Goal: Task Accomplishment & Management: Use online tool/utility

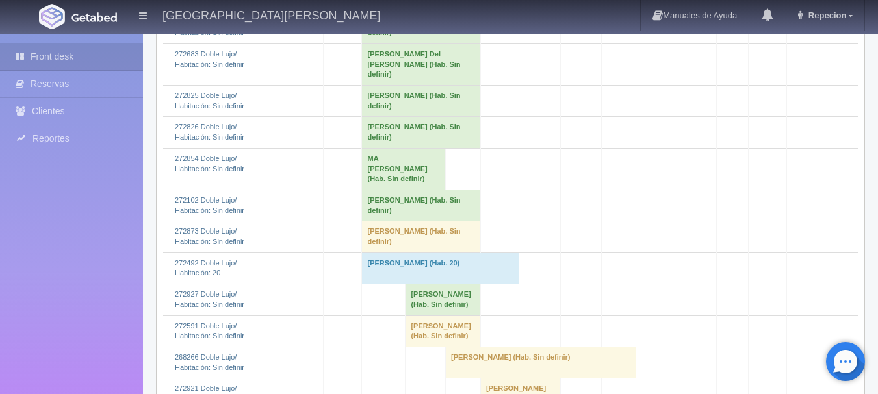
scroll to position [585, 0]
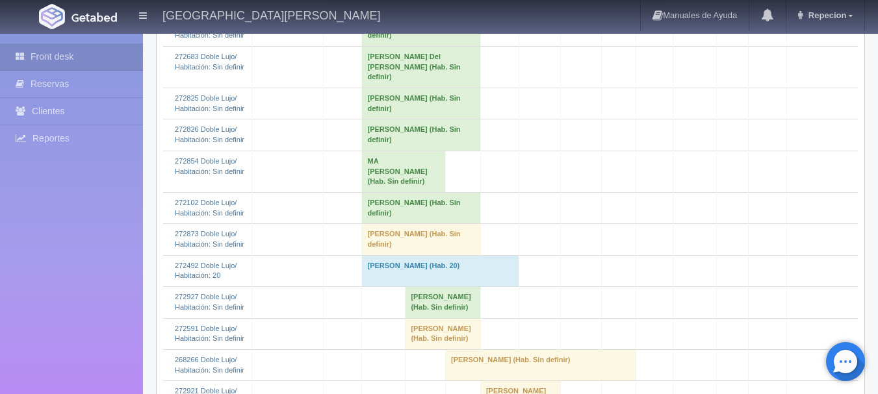
click at [409, 81] on td "[PERSON_NAME] Del [PERSON_NAME] (Hab. Sin definir)" at bounding box center [421, 67] width 118 height 42
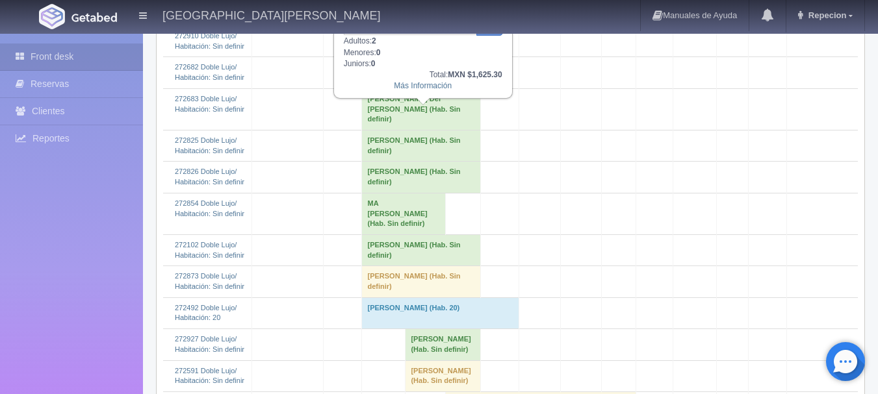
scroll to position [520, 0]
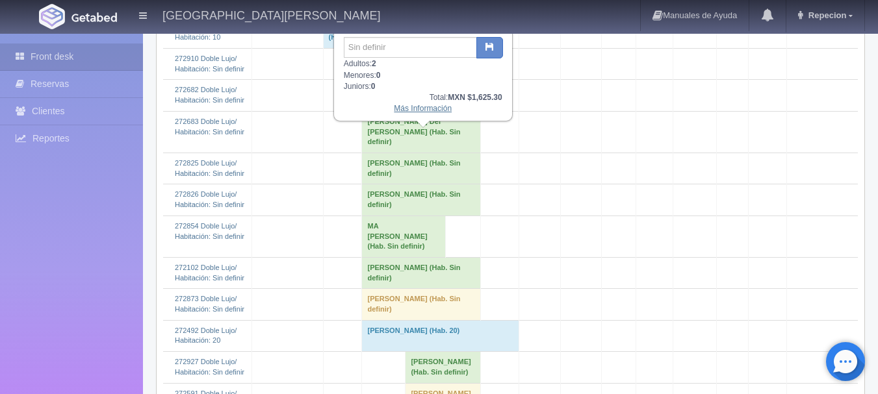
click at [423, 110] on link "Más Información" at bounding box center [423, 108] width 58 height 9
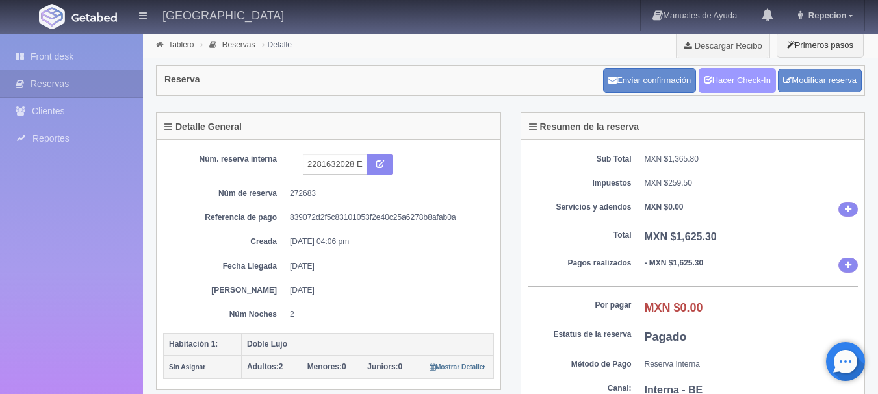
click at [732, 82] on link "Hacer Check-In" at bounding box center [736, 80] width 77 height 25
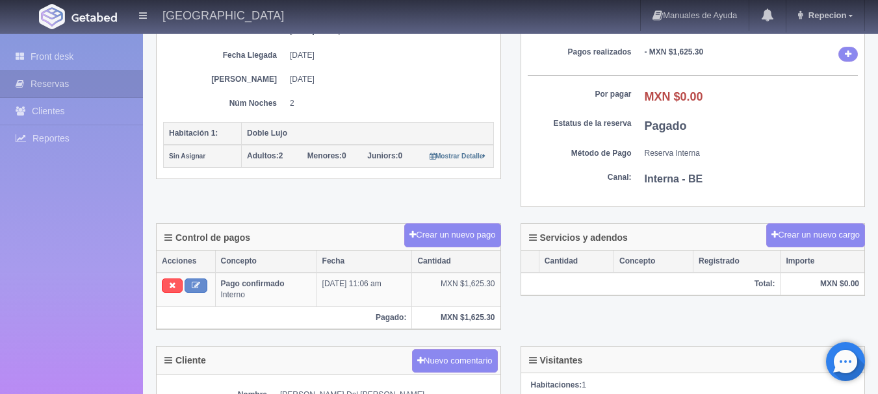
scroll to position [260, 0]
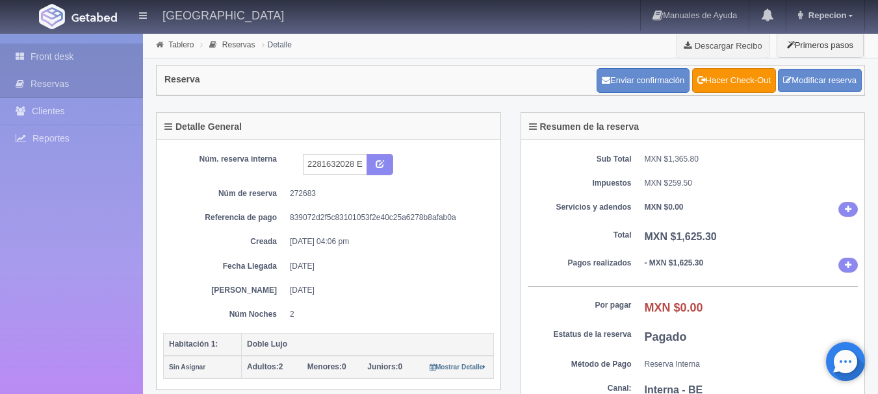
click at [55, 53] on link "Front desk" at bounding box center [71, 57] width 143 height 27
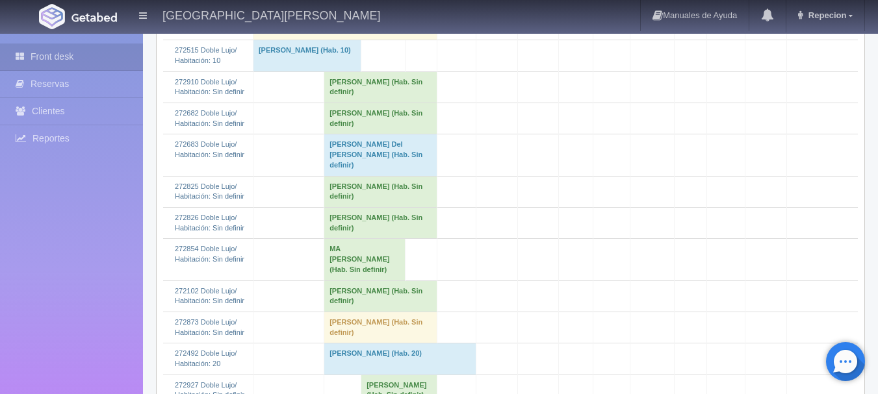
scroll to position [455, 0]
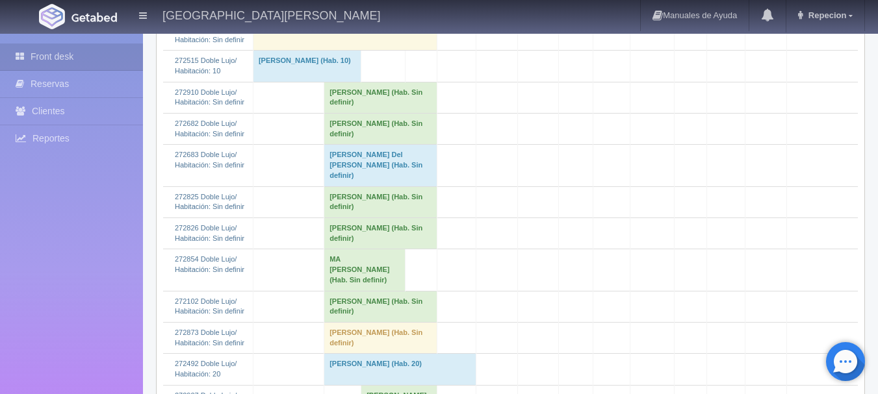
click at [368, 145] on td "[PERSON_NAME] (Hab. Sin definir)" at bounding box center [380, 129] width 113 height 31
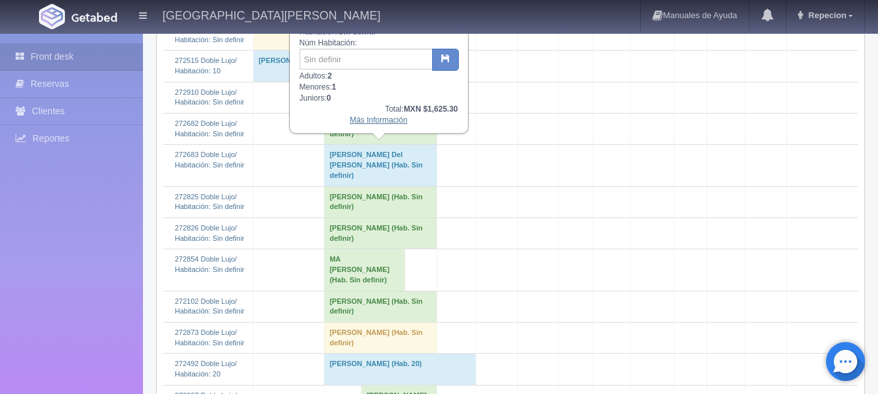
click at [379, 121] on link "Más Información" at bounding box center [378, 120] width 58 height 9
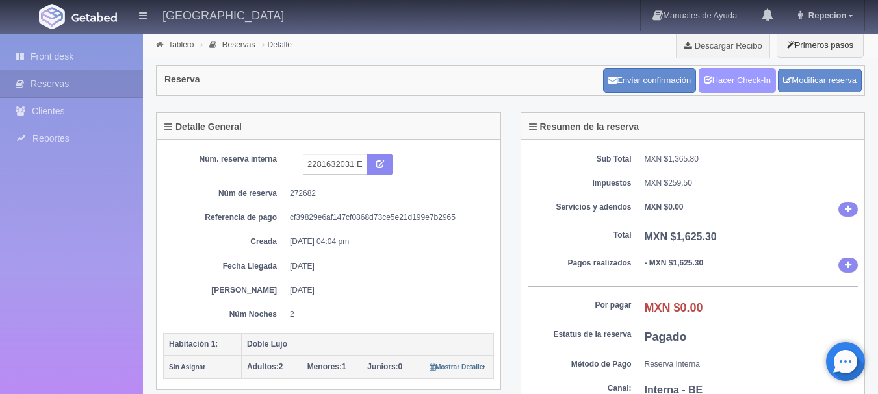
click at [726, 74] on link "Hacer Check-In" at bounding box center [736, 80] width 77 height 25
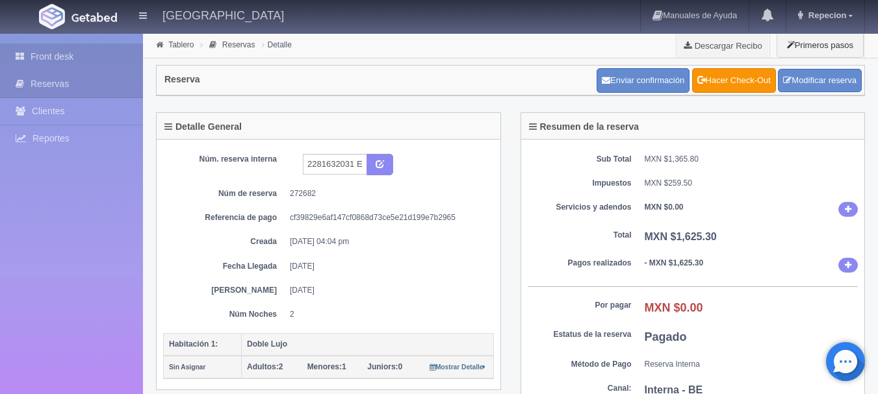
click at [47, 56] on link "Front desk" at bounding box center [71, 57] width 143 height 27
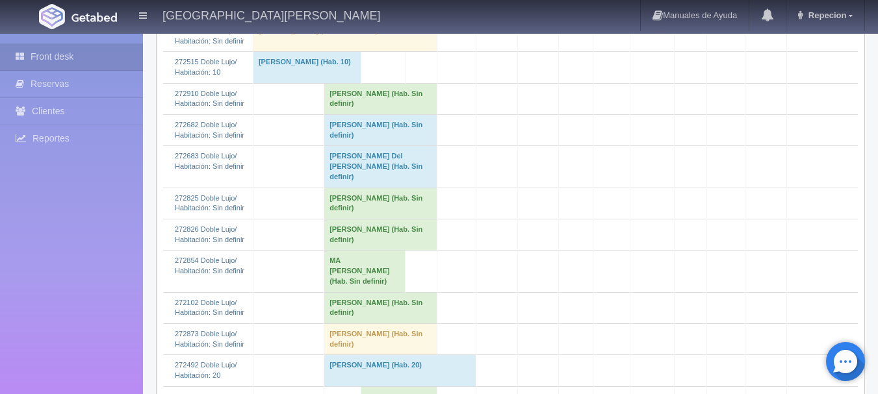
scroll to position [455, 0]
click at [366, 186] on td "Rocio Del Carmen Barajas Solorio (Hab. Sin definir)" at bounding box center [380, 166] width 113 height 42
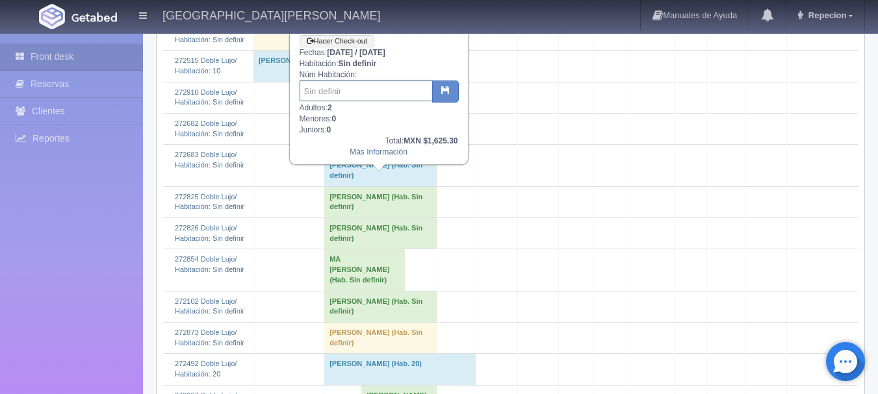
click at [366, 96] on input "text" at bounding box center [365, 91] width 133 height 21
type input "4"
type input "40"
click at [438, 95] on button "button" at bounding box center [445, 92] width 27 height 22
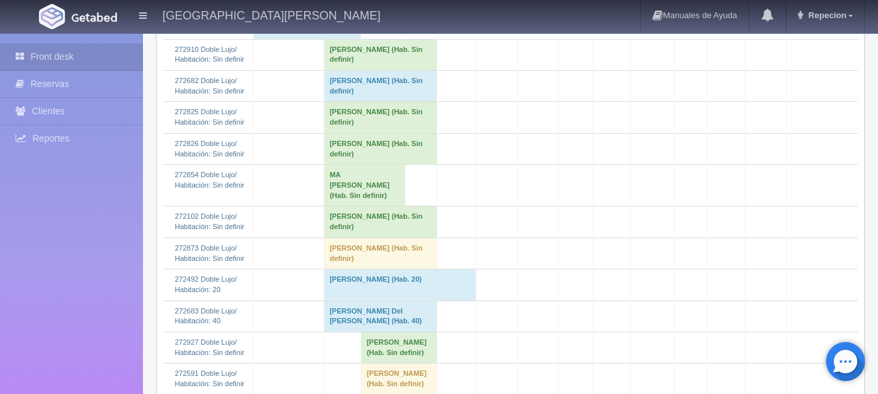
scroll to position [520, 0]
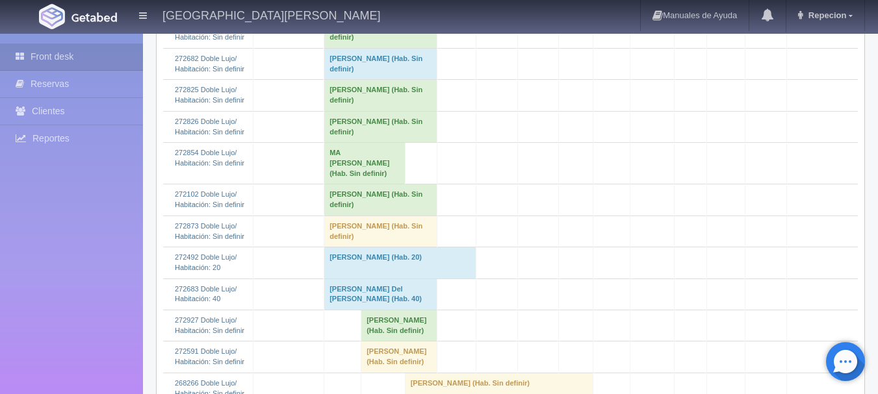
click at [369, 80] on td "[PERSON_NAME] (Hab. Sin definir)" at bounding box center [380, 64] width 113 height 31
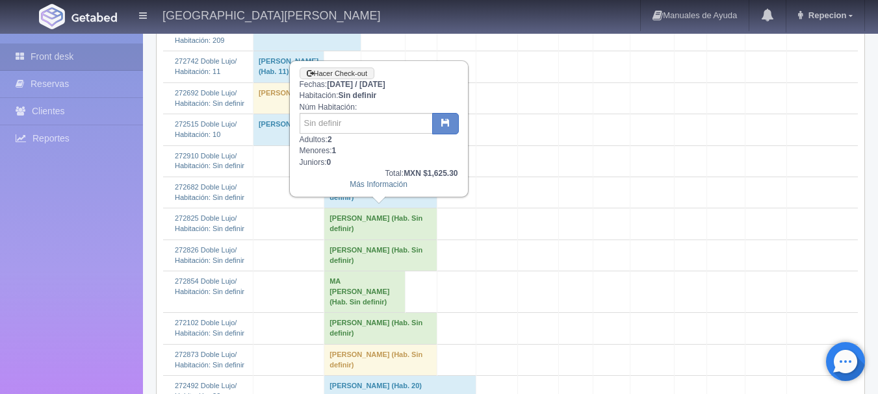
scroll to position [390, 0]
click at [353, 121] on input "text" at bounding box center [365, 124] width 133 height 21
type input "41"
click at [442, 122] on icon "button" at bounding box center [445, 124] width 8 height 8
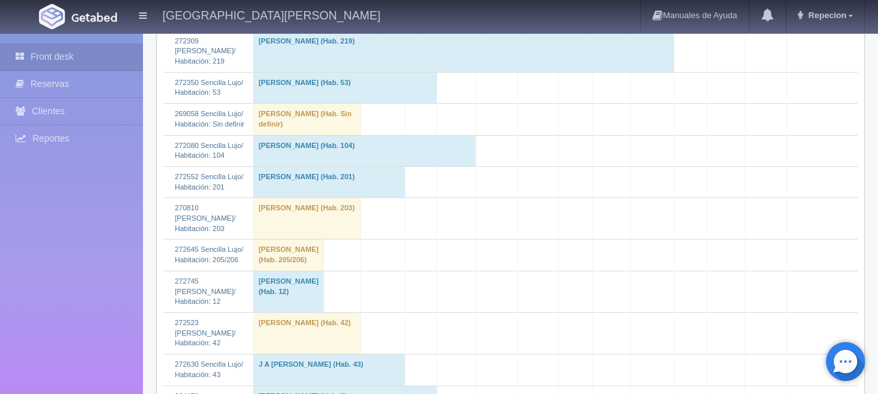
scroll to position [1364, 0]
